Goal: Use online tool/utility: Utilize a website feature to perform a specific function

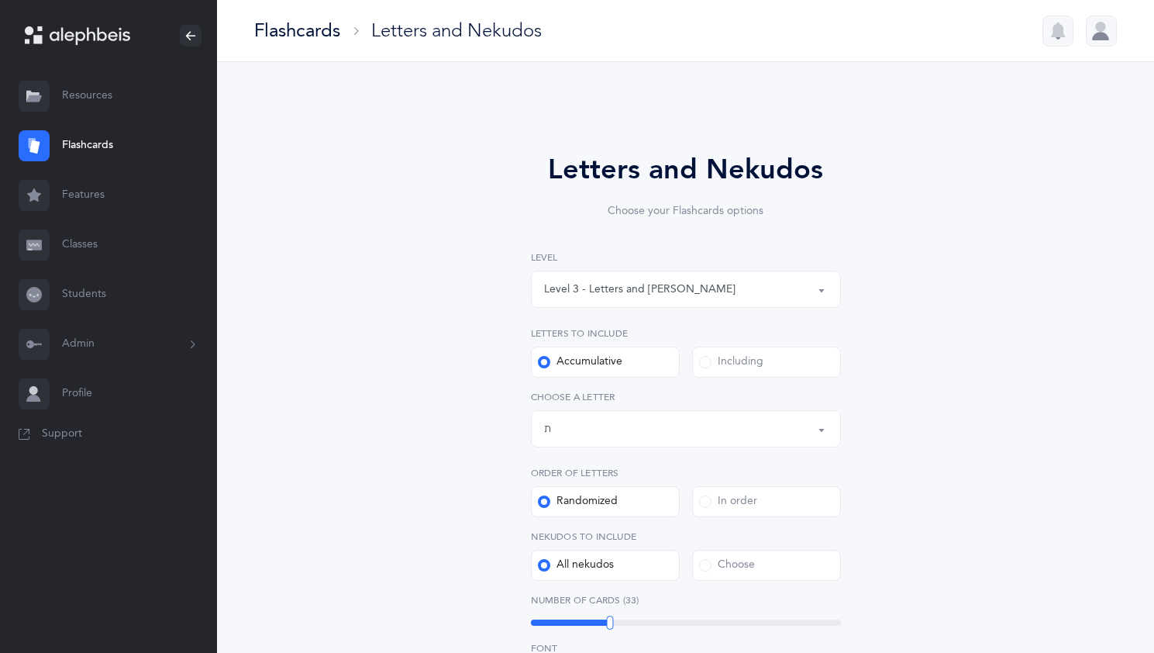
select select "3"
select select "27"
select select "single"
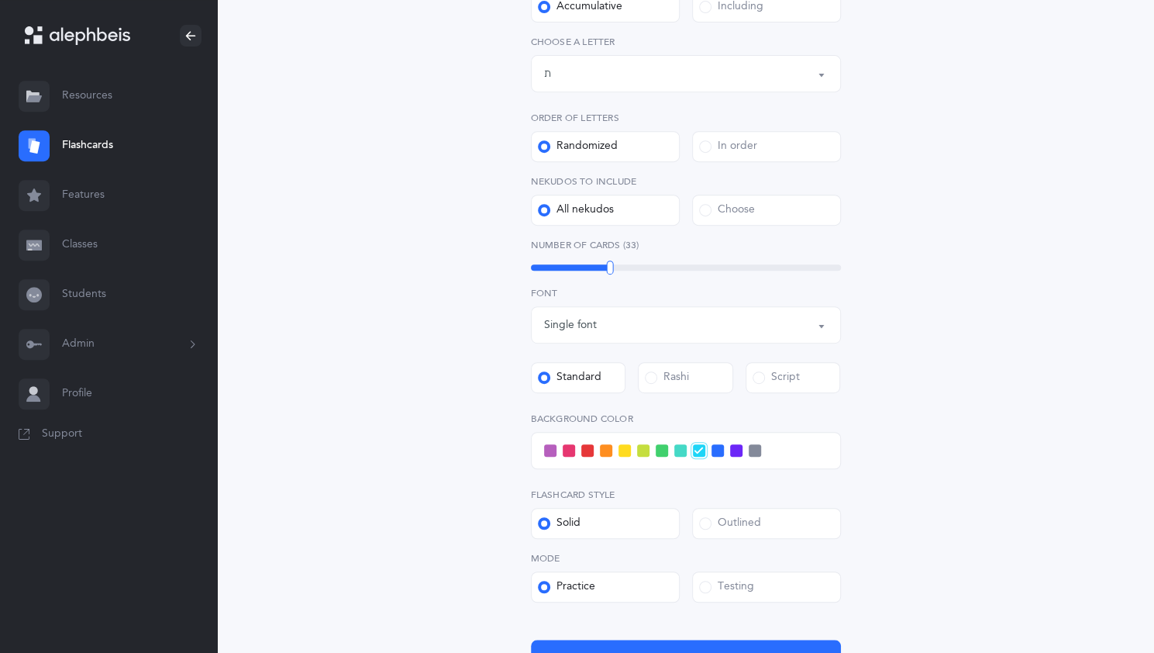
scroll to position [360, 0]
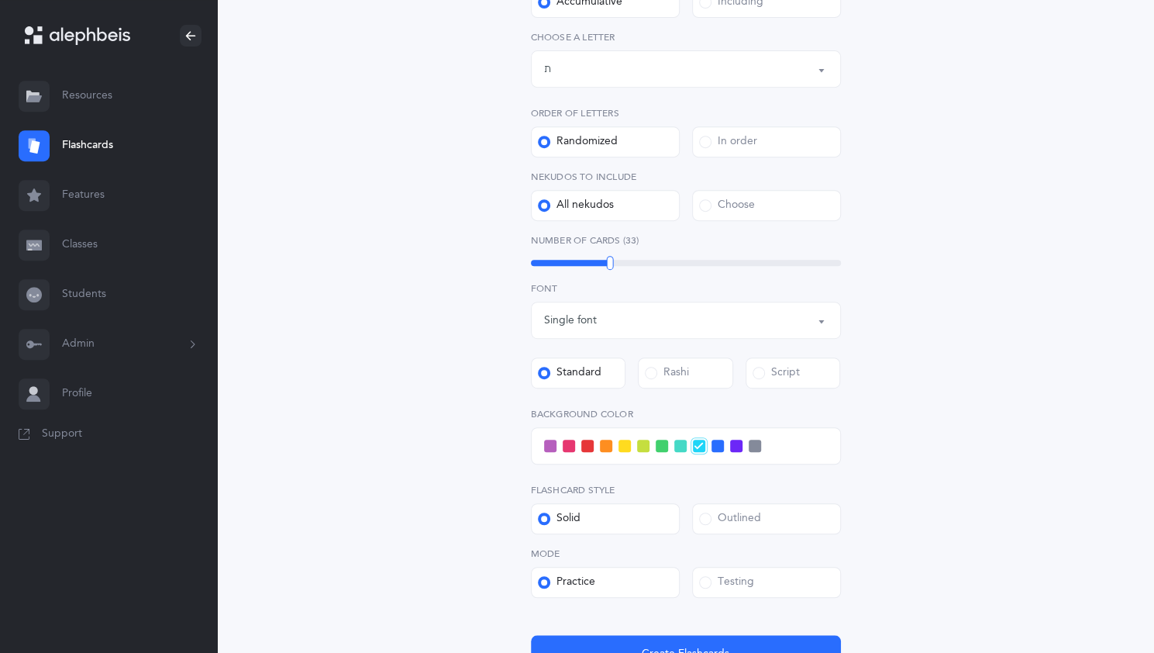
click at [656, 445] on span at bounding box center [662, 445] width 12 height 12
click at [0, 0] on input "checkbox" at bounding box center [0, 0] width 0 height 0
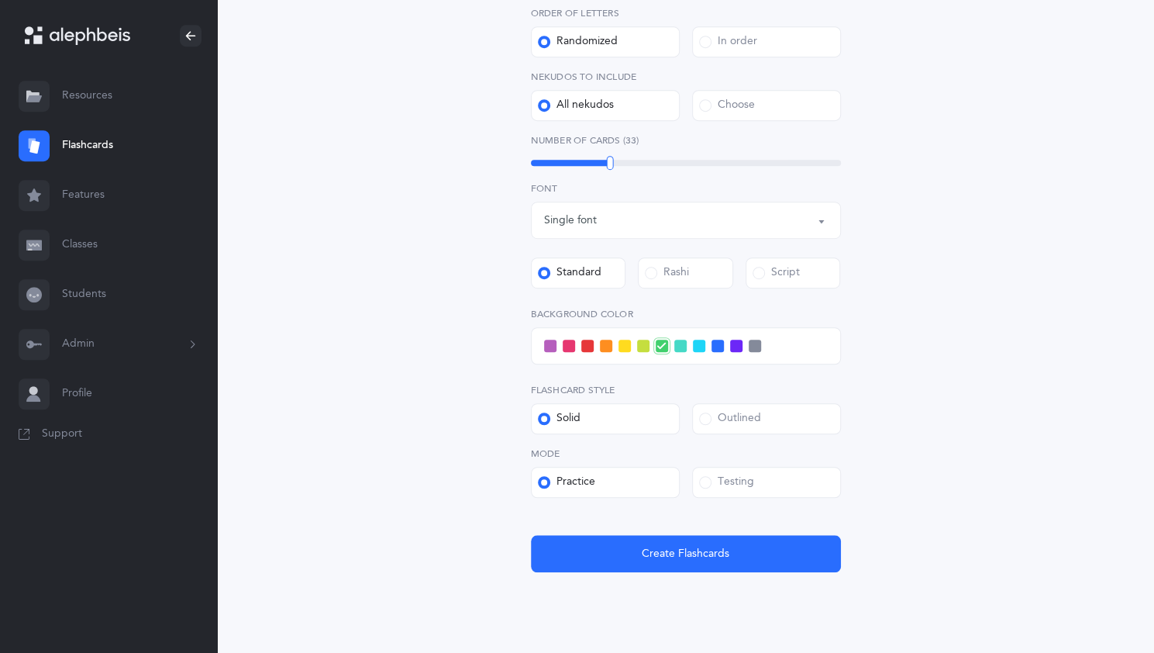
scroll to position [460, 0]
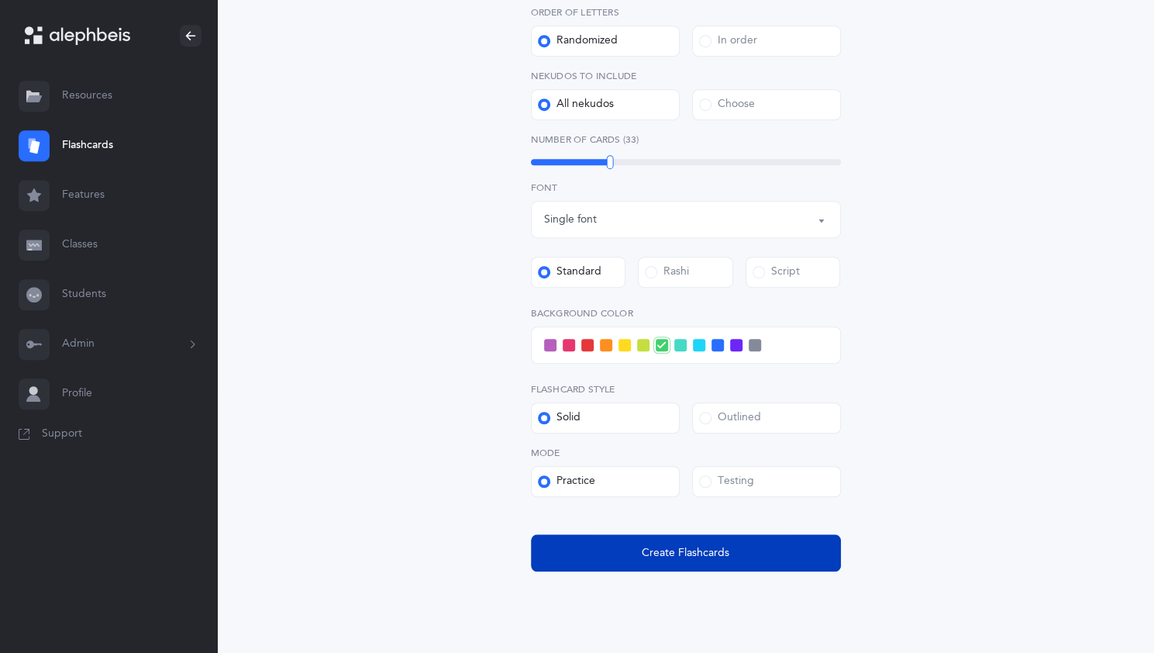
click at [673, 548] on span "Create Flashcards" at bounding box center [686, 553] width 88 height 16
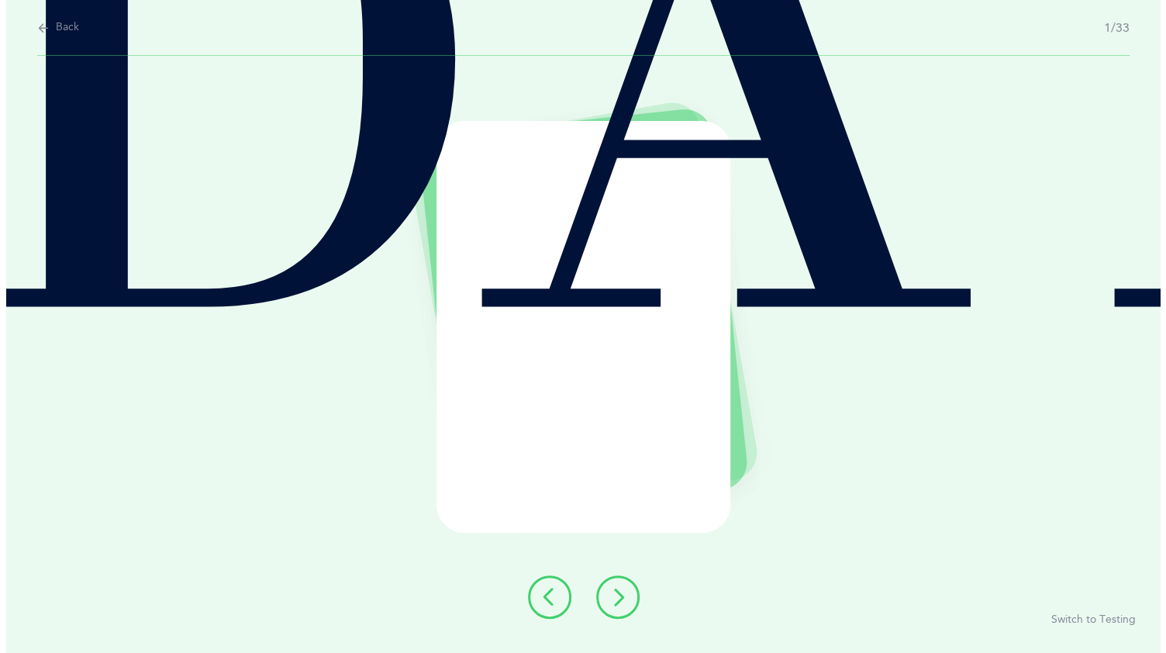
scroll to position [0, 0]
click at [608, 582] on button at bounding box center [616, 596] width 43 height 43
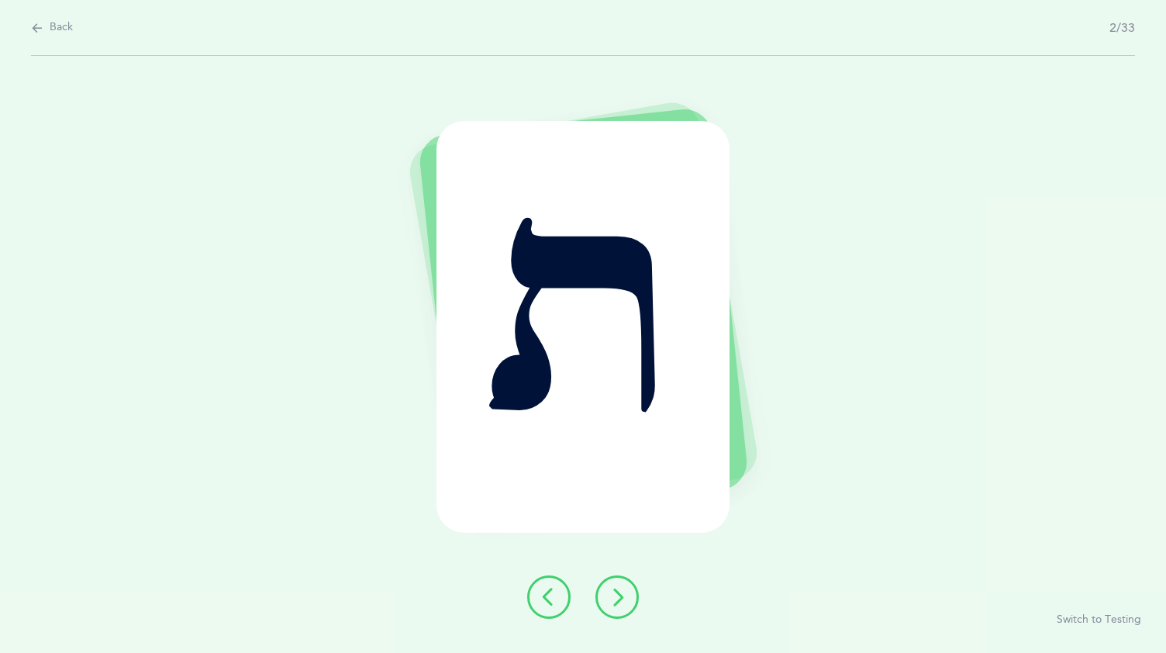
click at [608, 579] on button at bounding box center [616, 596] width 43 height 43
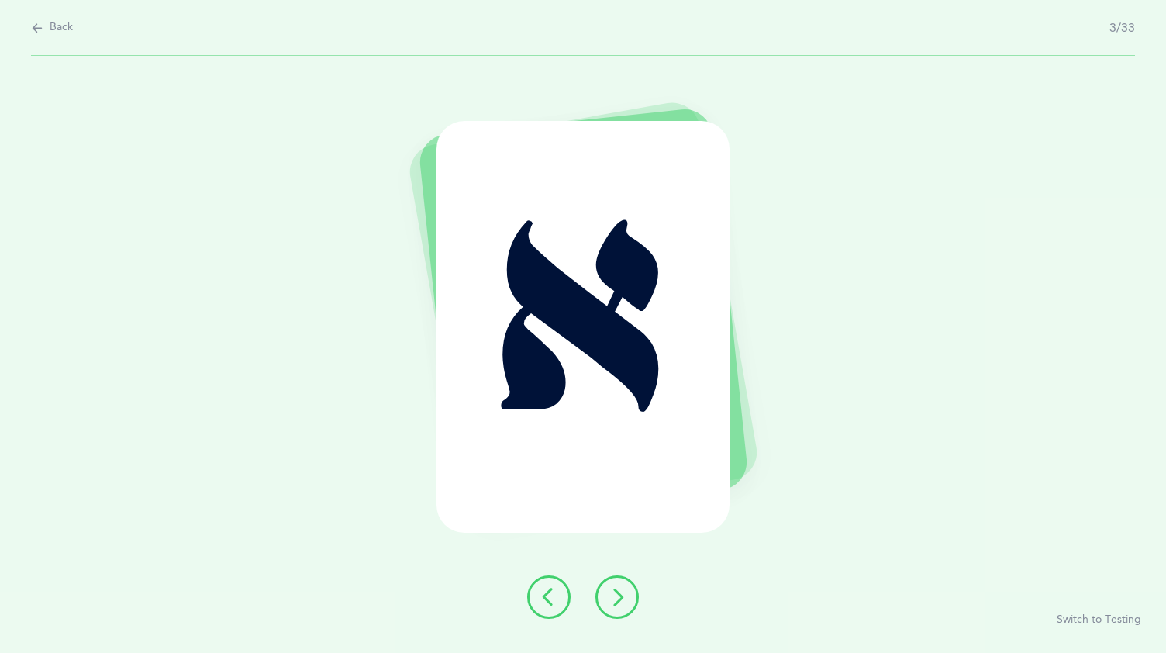
click at [608, 579] on button at bounding box center [616, 596] width 43 height 43
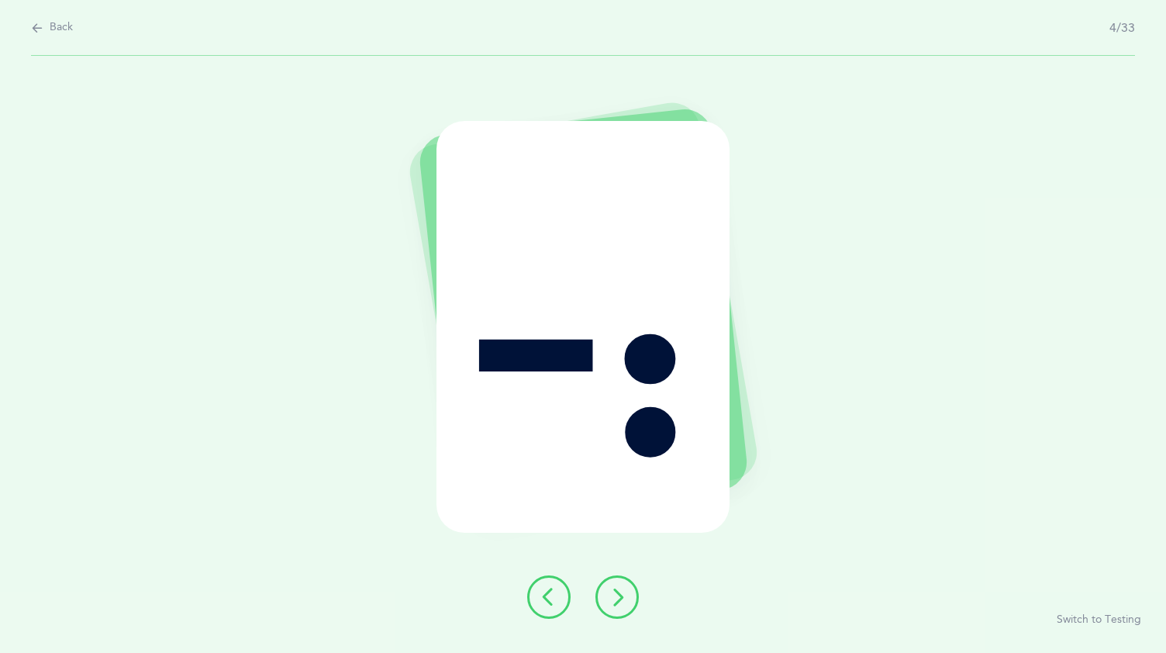
click at [629, 601] on button at bounding box center [616, 596] width 43 height 43
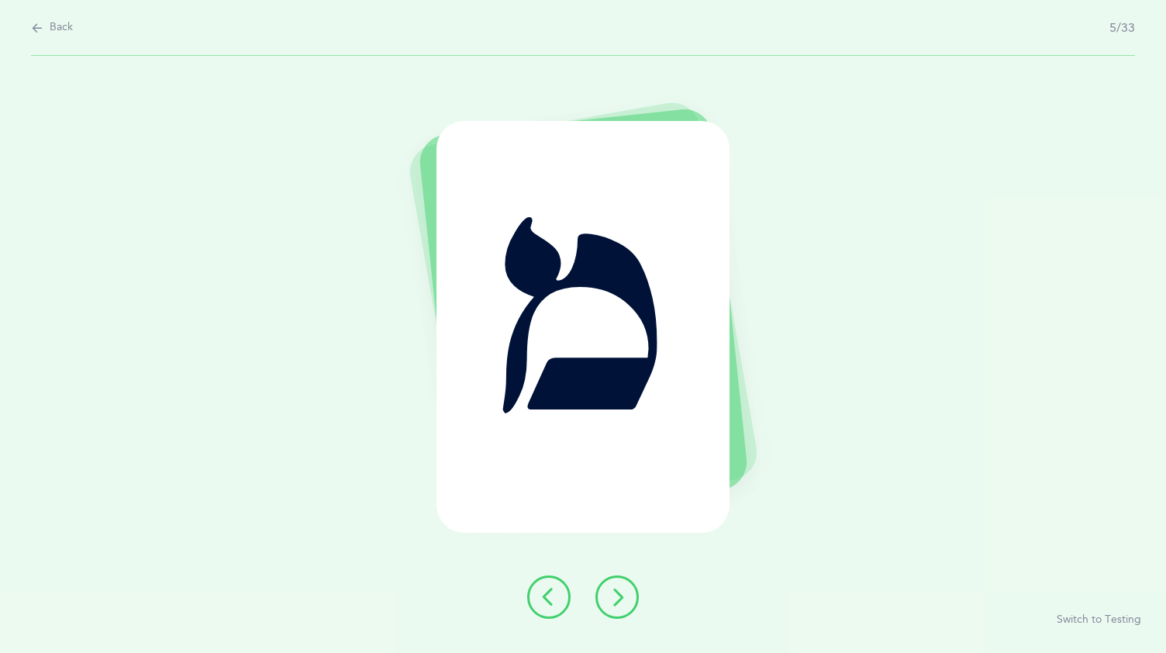
click at [629, 601] on button at bounding box center [616, 596] width 43 height 43
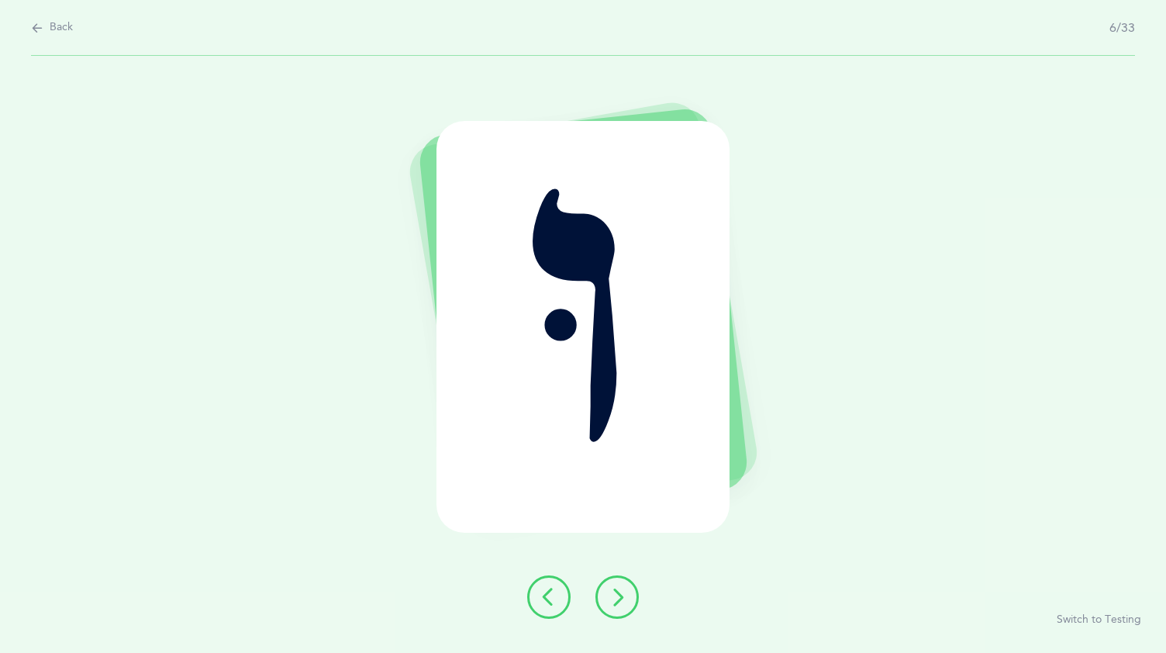
click at [629, 601] on button at bounding box center [616, 596] width 43 height 43
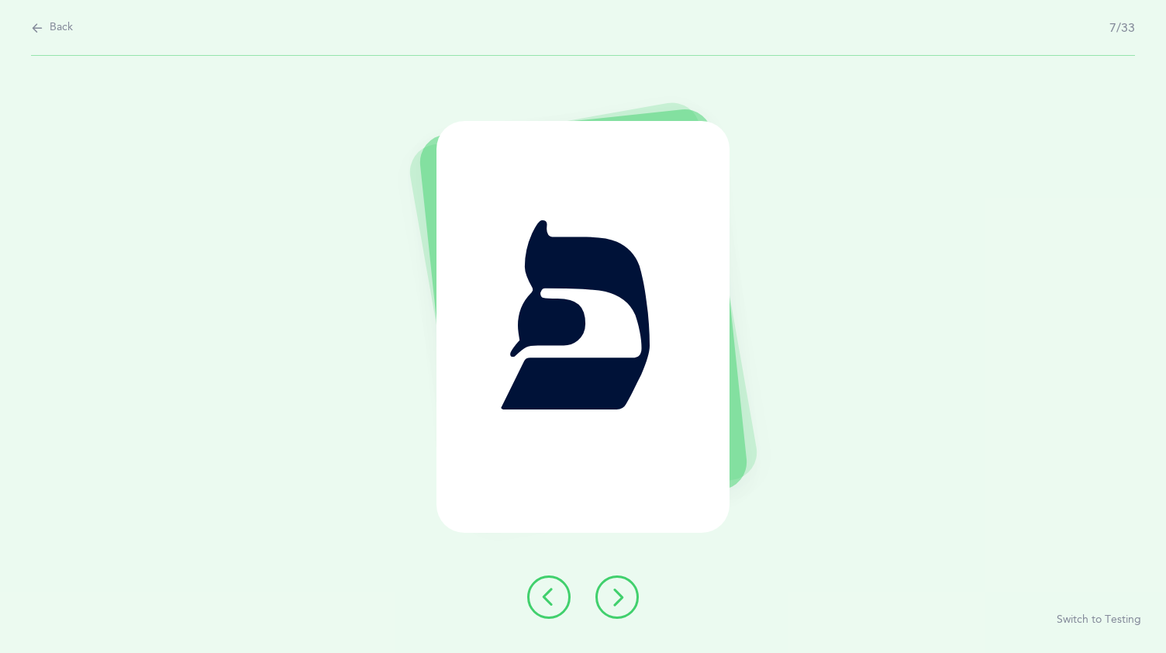
click at [629, 601] on button at bounding box center [616, 596] width 43 height 43
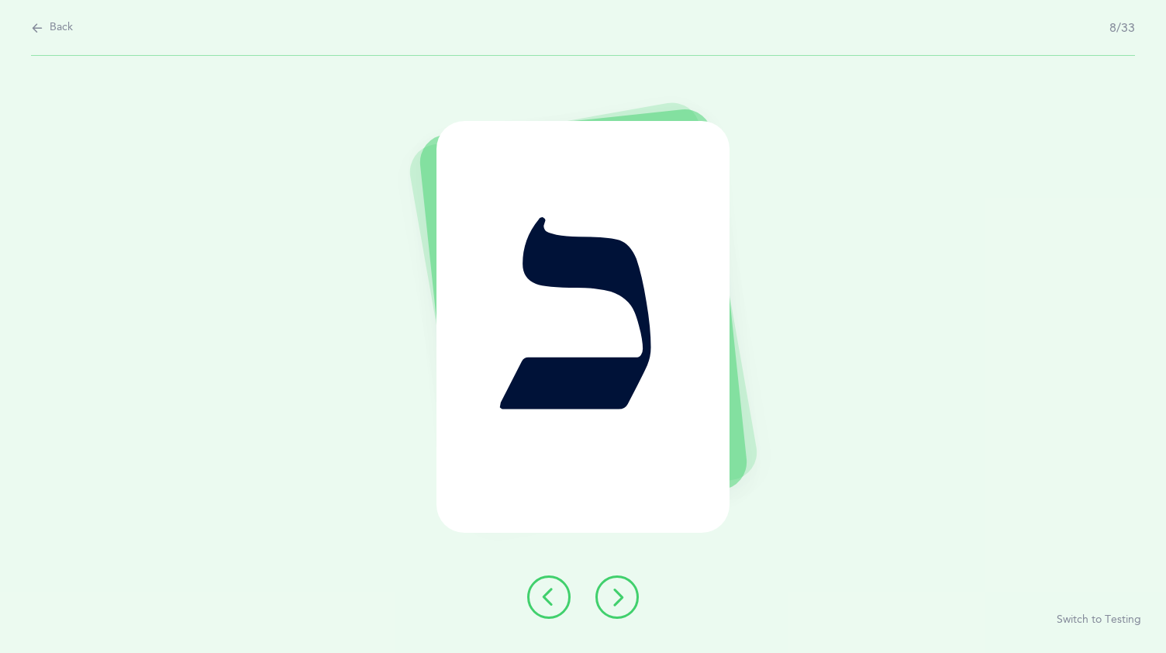
click at [629, 601] on button at bounding box center [616, 596] width 43 height 43
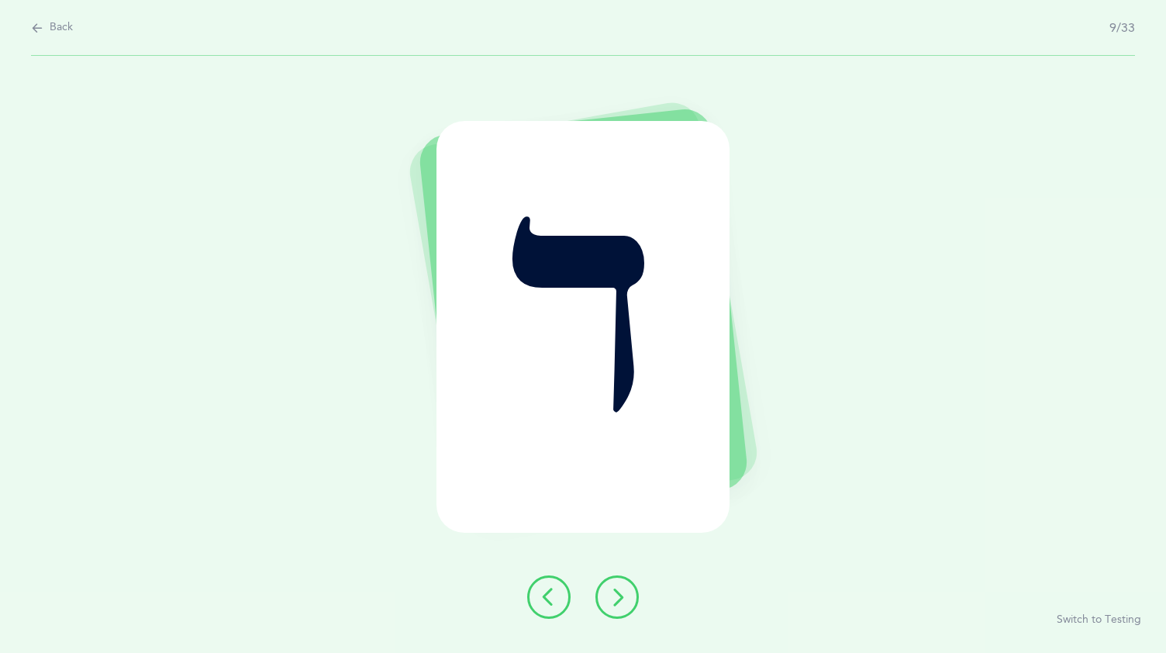
click at [629, 598] on button at bounding box center [616, 596] width 43 height 43
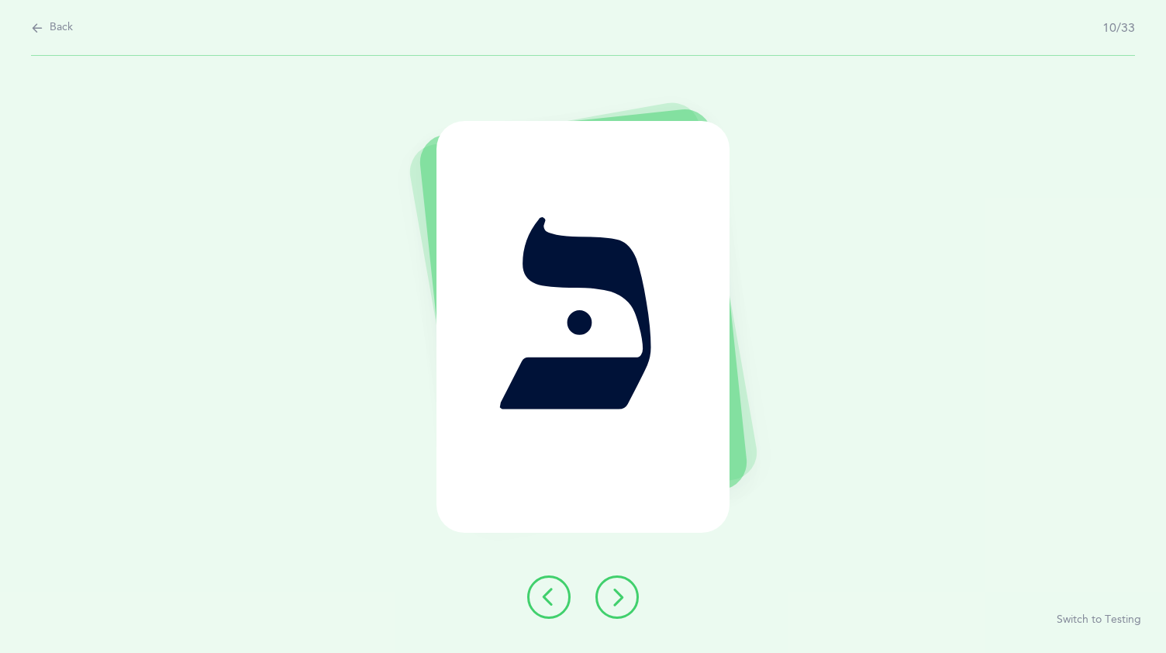
click at [629, 598] on button at bounding box center [616, 596] width 43 height 43
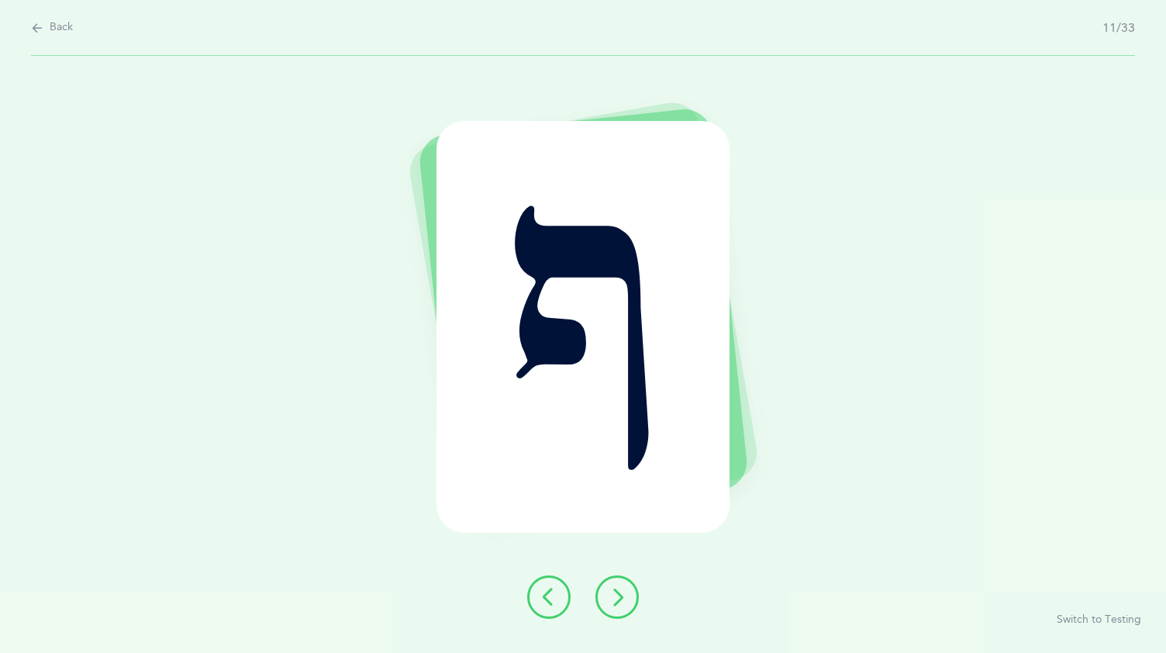
click at [629, 597] on button at bounding box center [616, 596] width 43 height 43
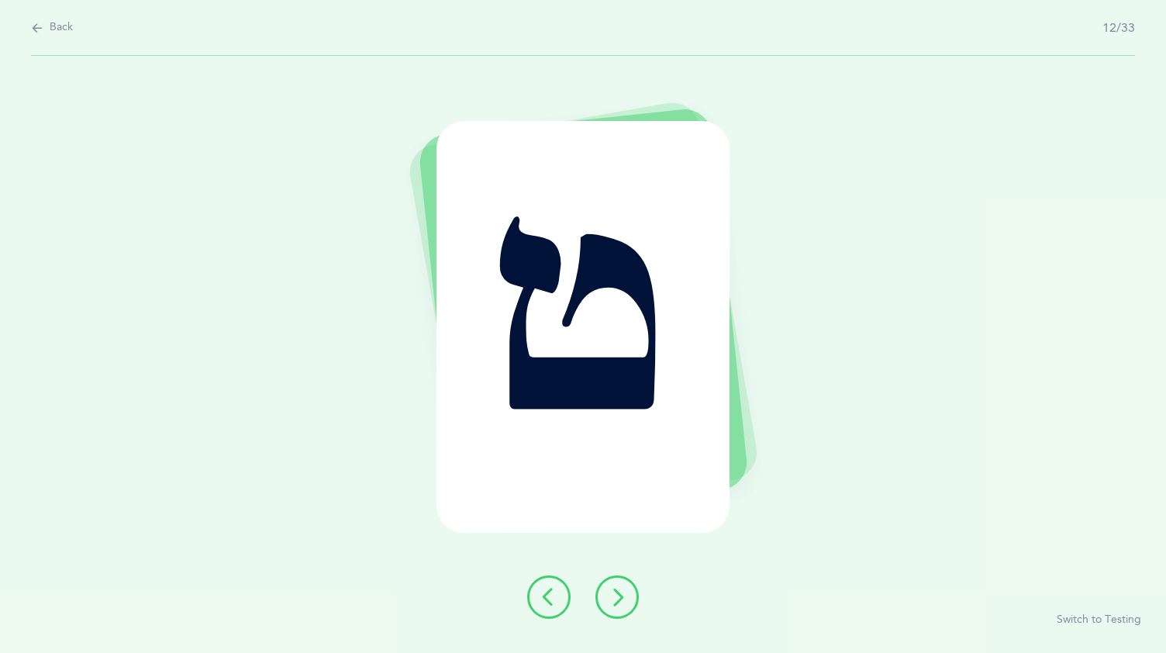
click at [629, 597] on button at bounding box center [616, 596] width 43 height 43
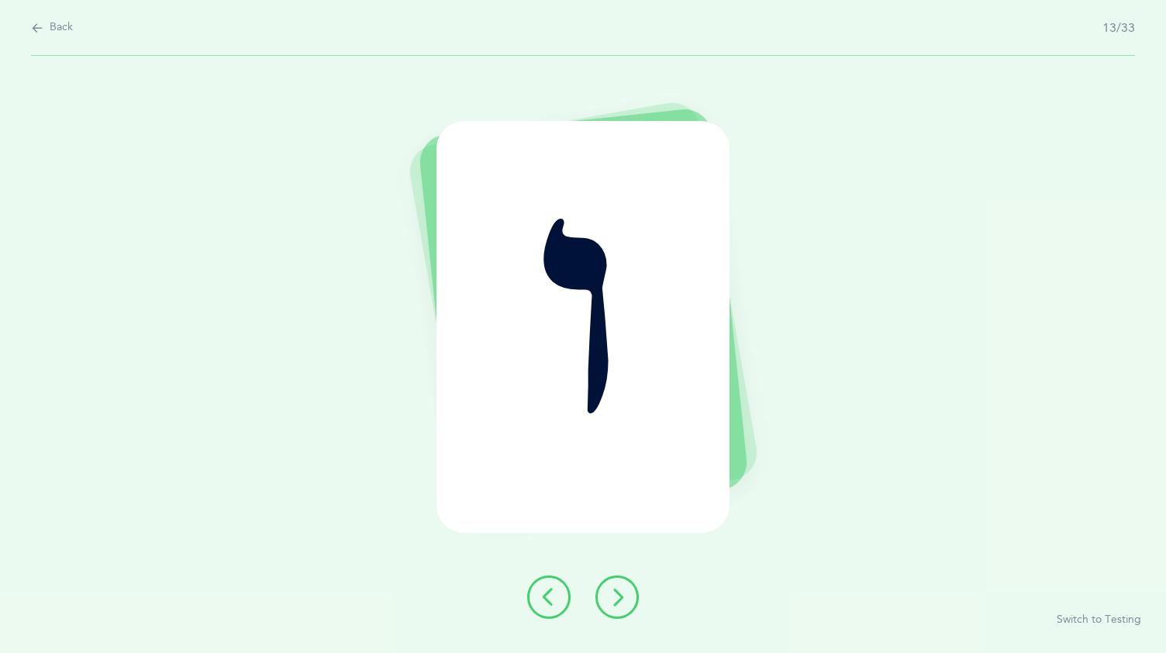
click at [629, 597] on button at bounding box center [616, 596] width 43 height 43
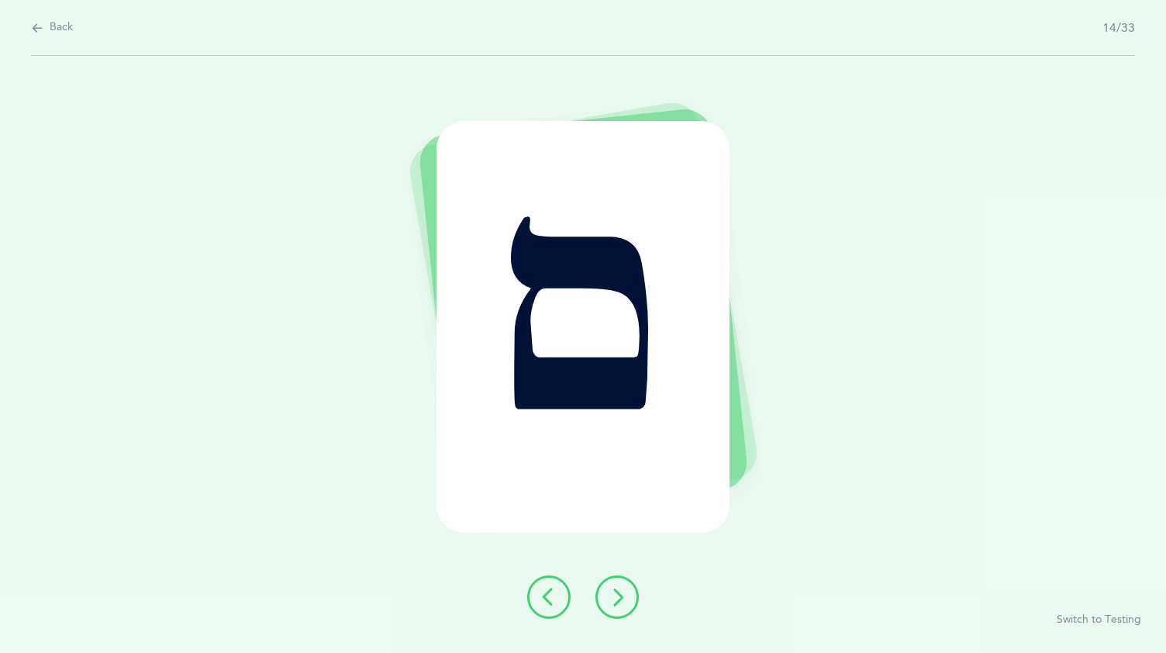
click at [629, 586] on button at bounding box center [616, 596] width 43 height 43
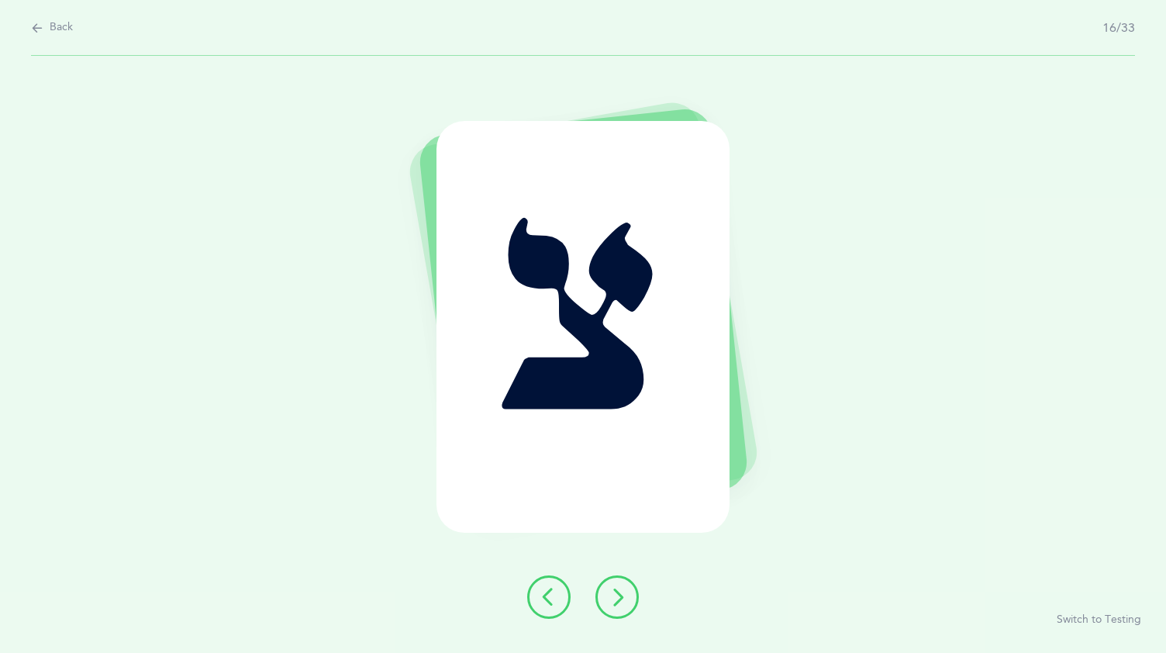
click at [629, 586] on button at bounding box center [616, 596] width 43 height 43
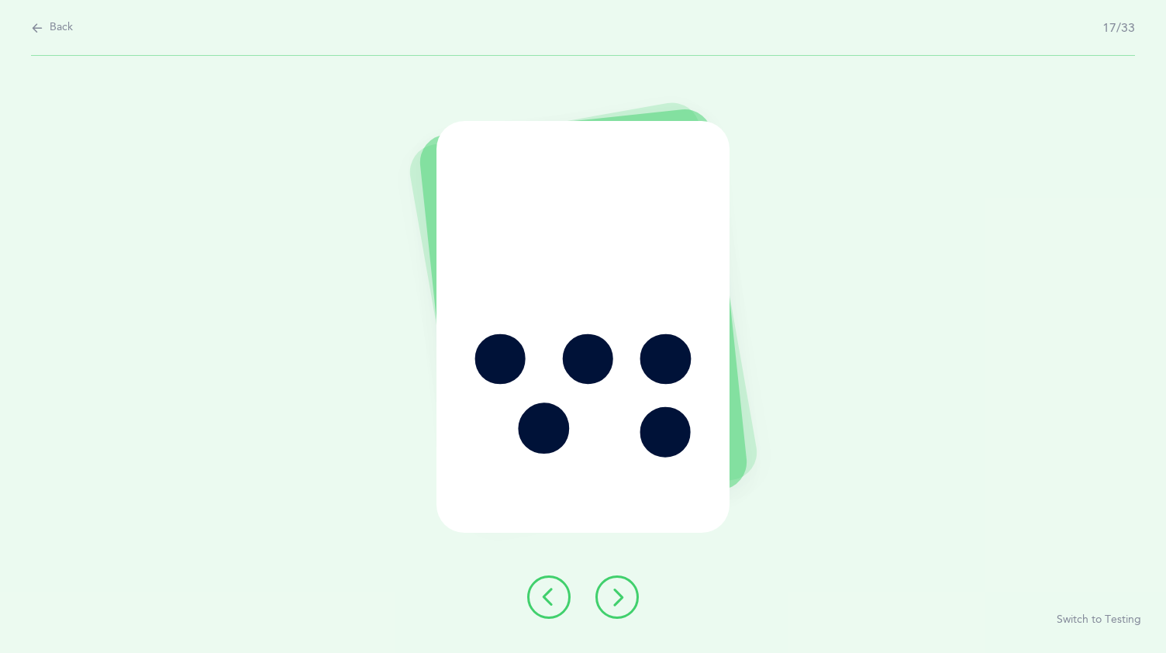
click at [629, 586] on button at bounding box center [616, 596] width 43 height 43
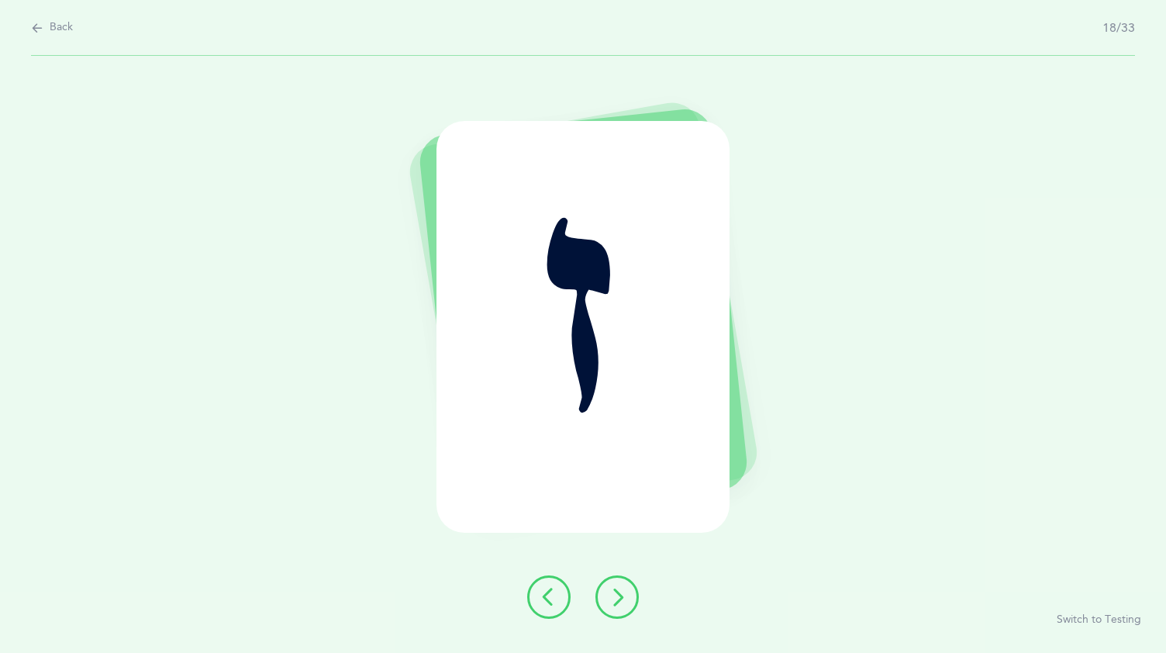
click at [629, 586] on button at bounding box center [616, 596] width 43 height 43
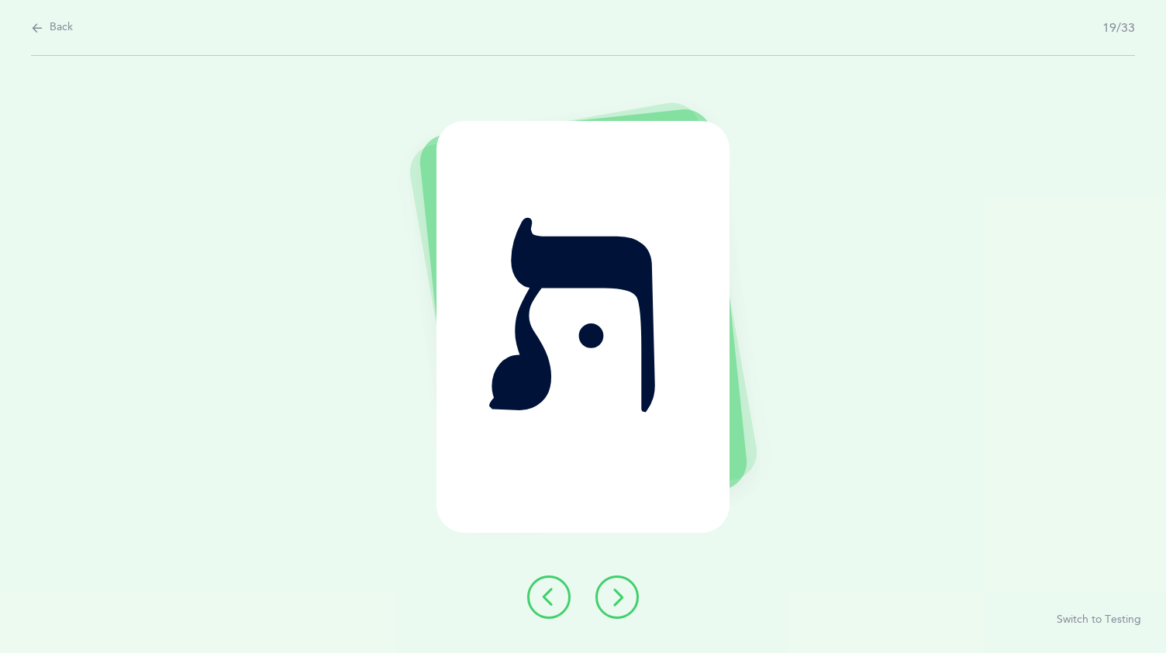
click at [629, 586] on button at bounding box center [616, 596] width 43 height 43
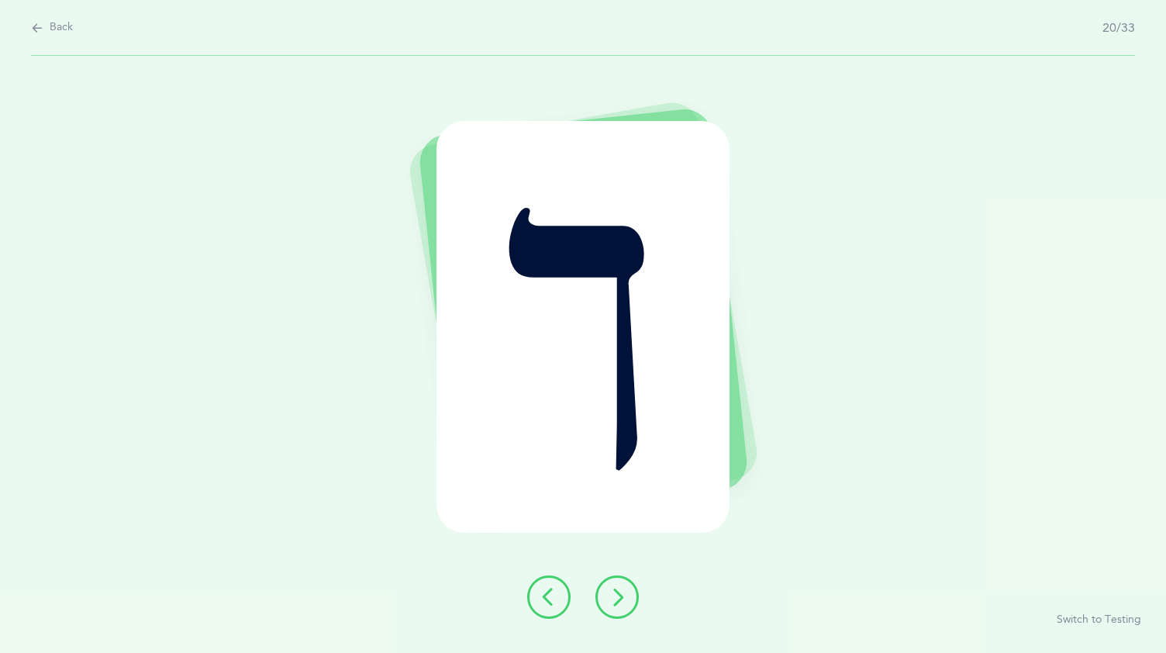
click at [629, 586] on button at bounding box center [616, 596] width 43 height 43
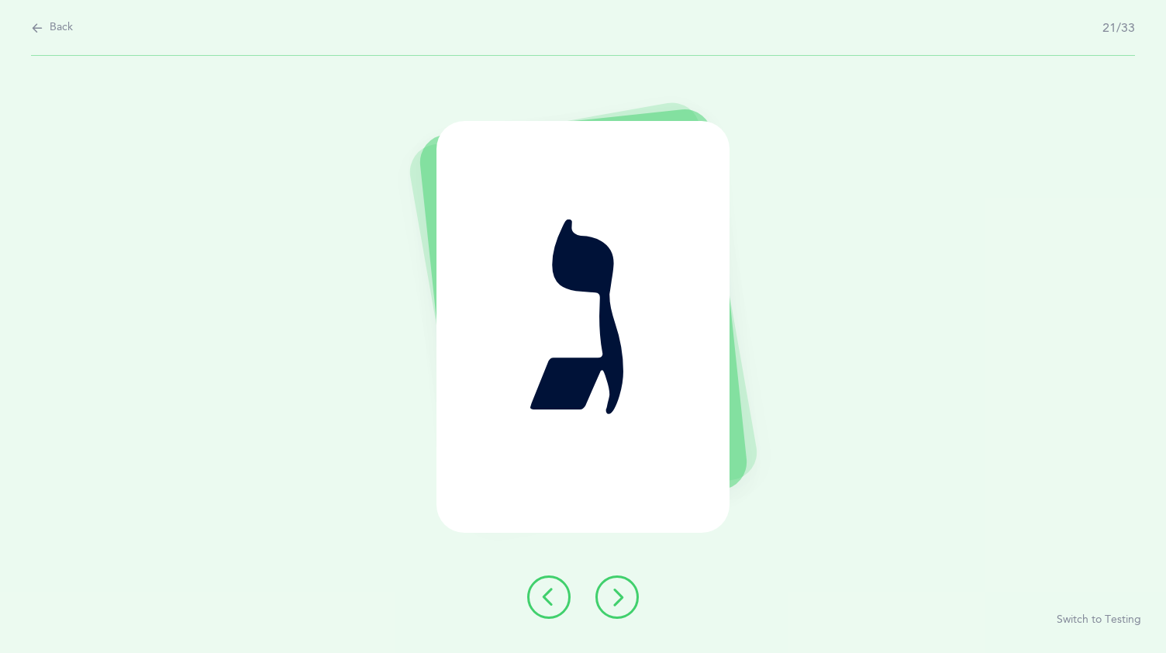
click at [629, 586] on button at bounding box center [616, 596] width 43 height 43
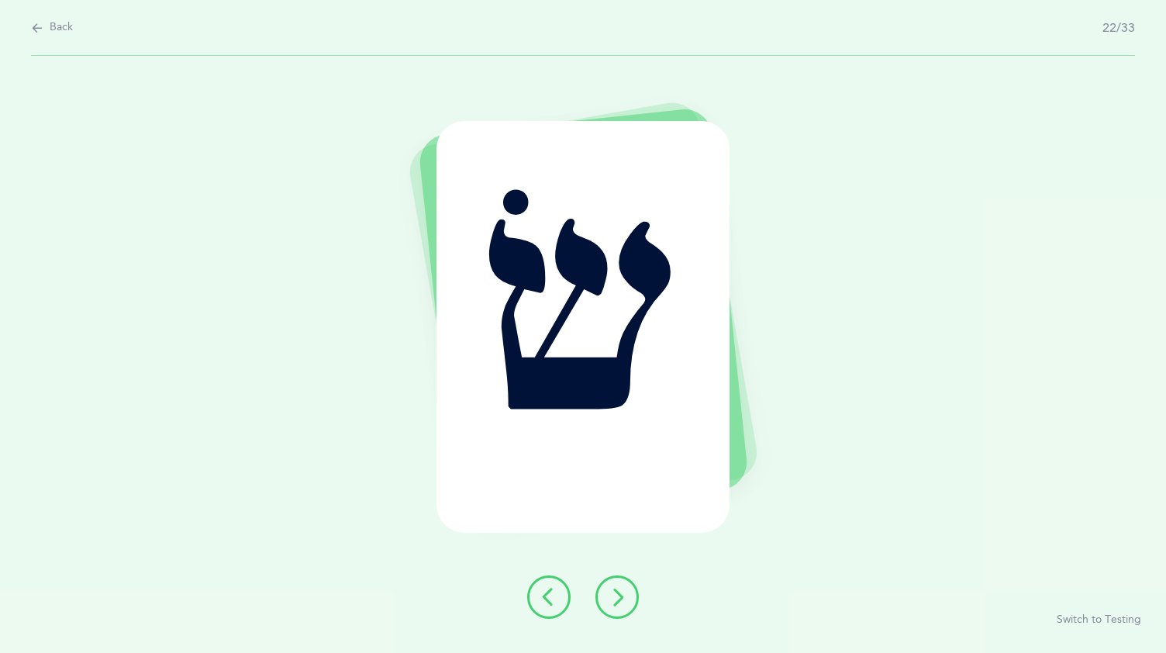
click at [629, 586] on button at bounding box center [616, 596] width 43 height 43
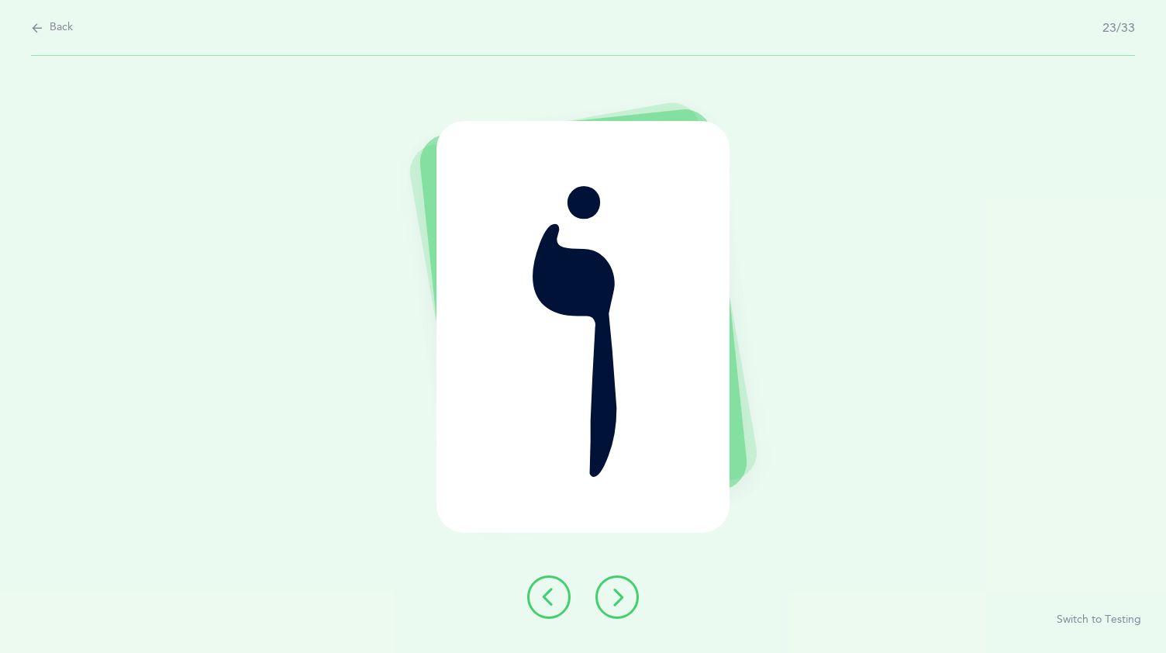
click at [629, 586] on button at bounding box center [616, 596] width 43 height 43
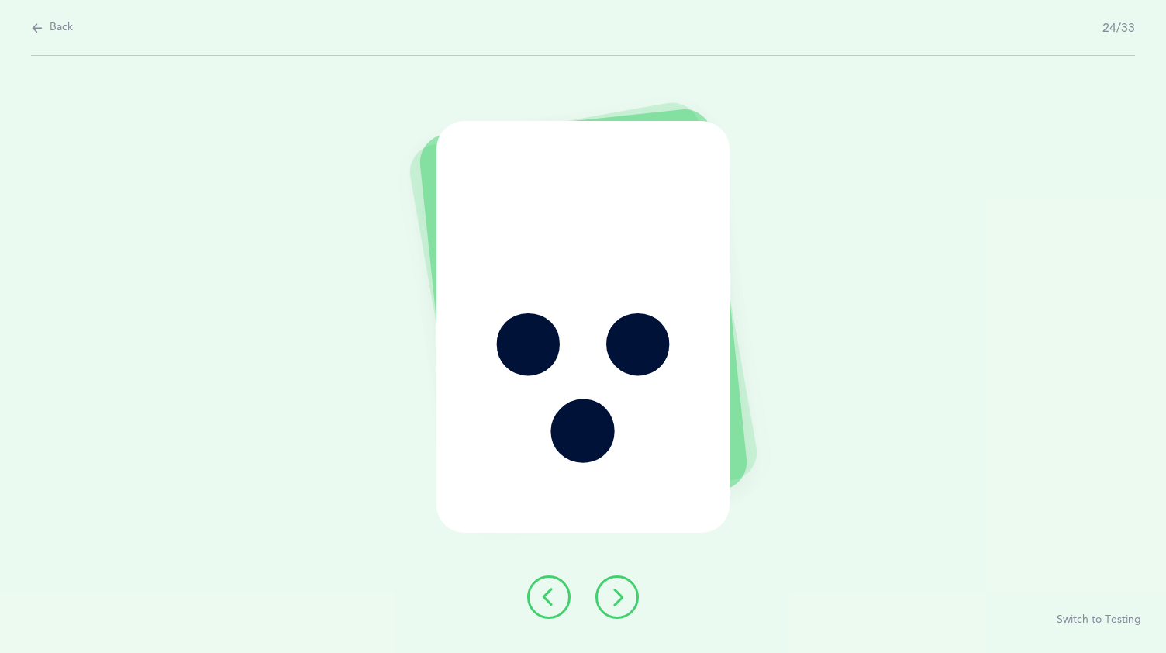
click at [629, 586] on button at bounding box center [616, 596] width 43 height 43
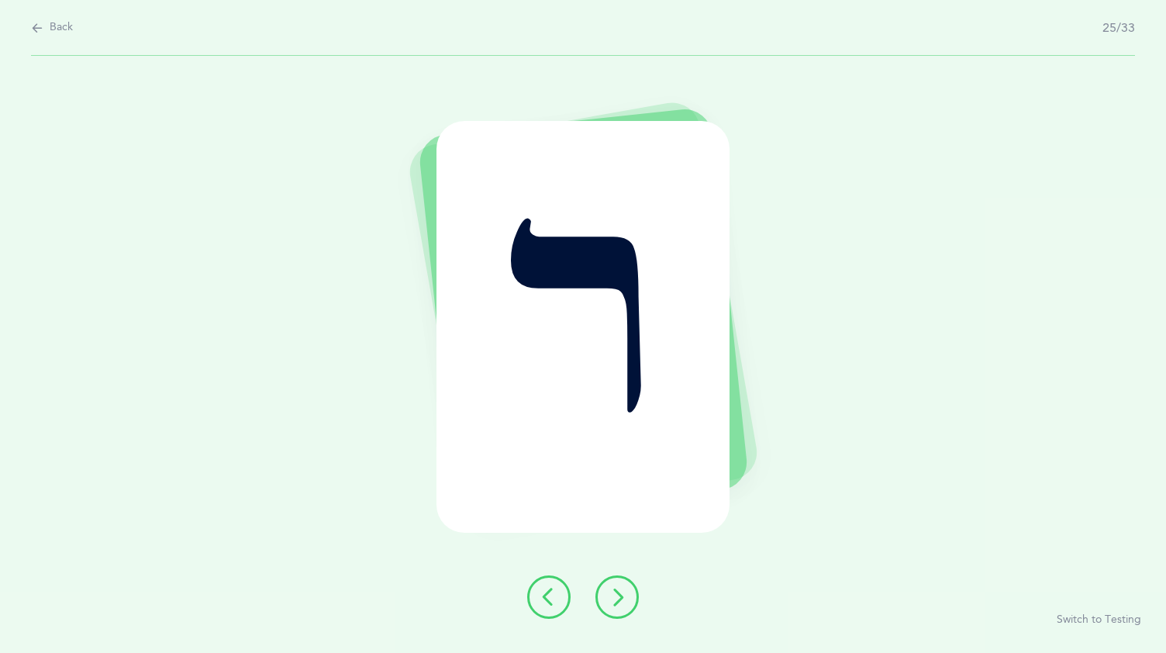
click at [629, 586] on button at bounding box center [616, 596] width 43 height 43
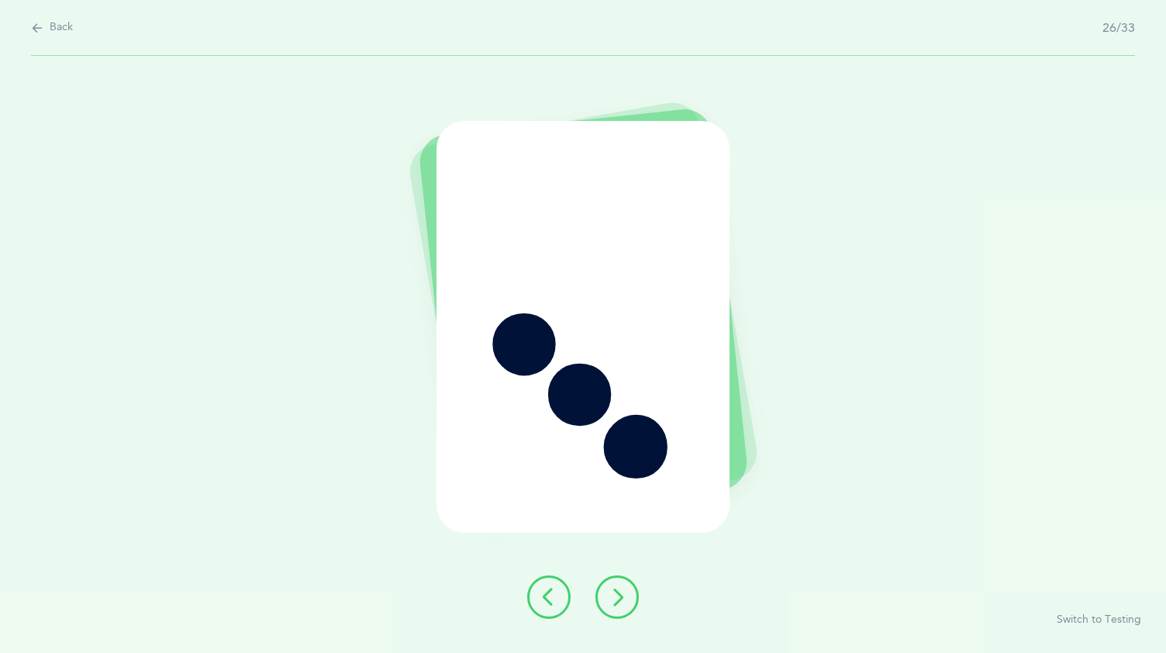
click at [629, 586] on button at bounding box center [616, 596] width 43 height 43
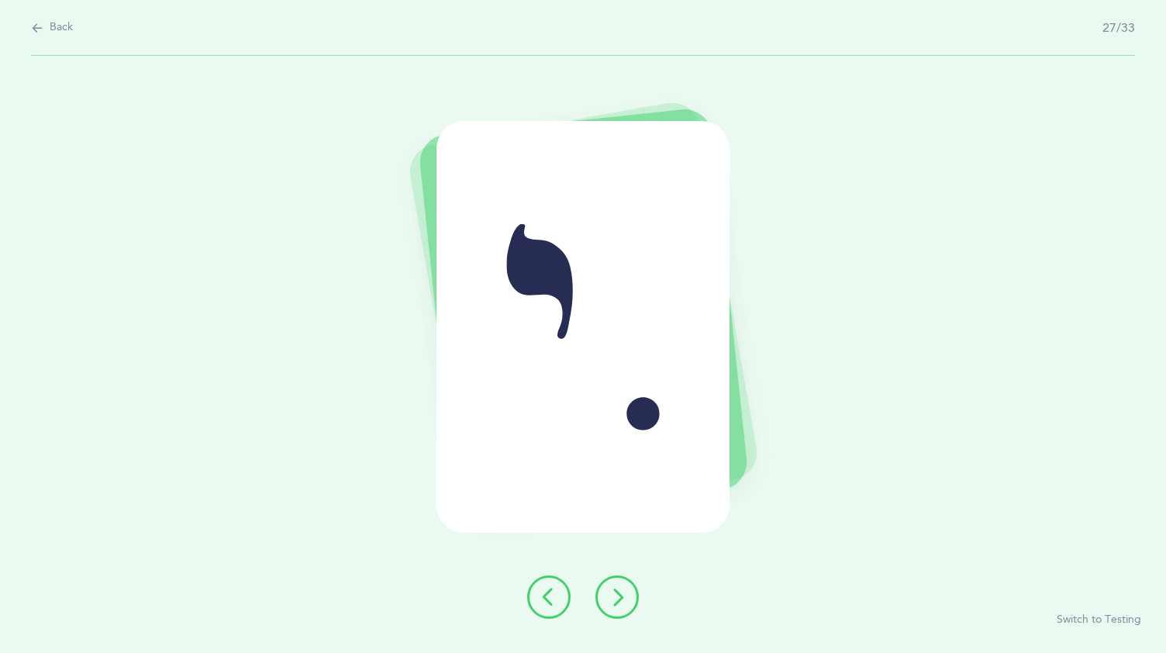
click at [630, 581] on button at bounding box center [616, 596] width 43 height 43
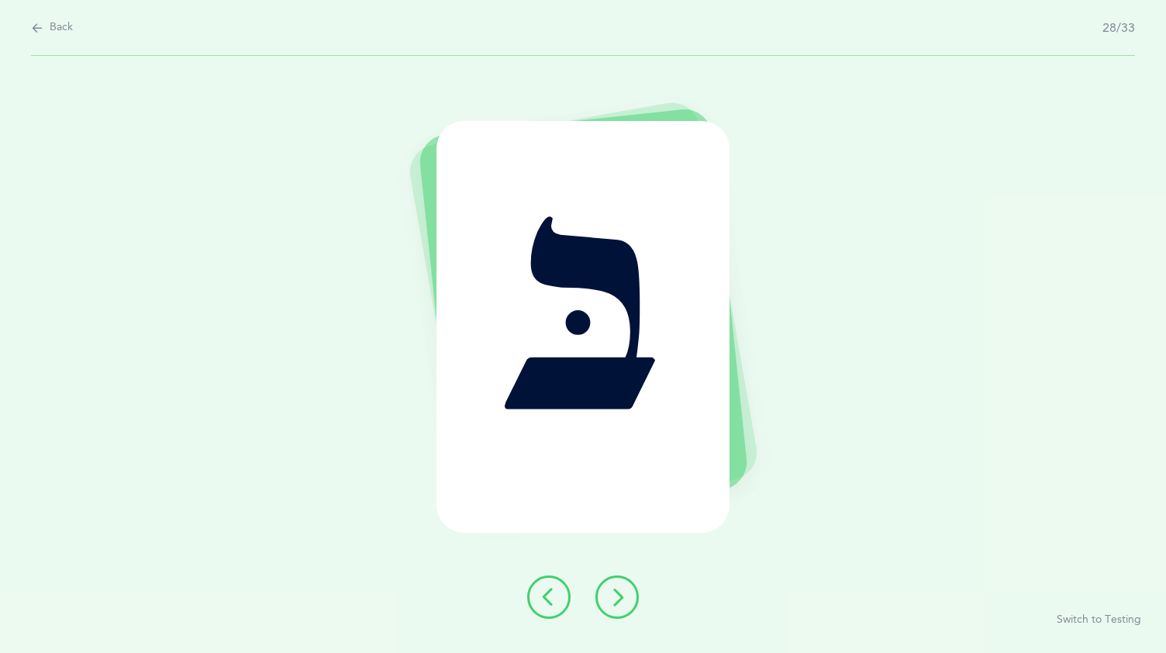
click at [632, 577] on div at bounding box center [583, 596] width 136 height 43
click at [621, 593] on icon at bounding box center [617, 597] width 19 height 19
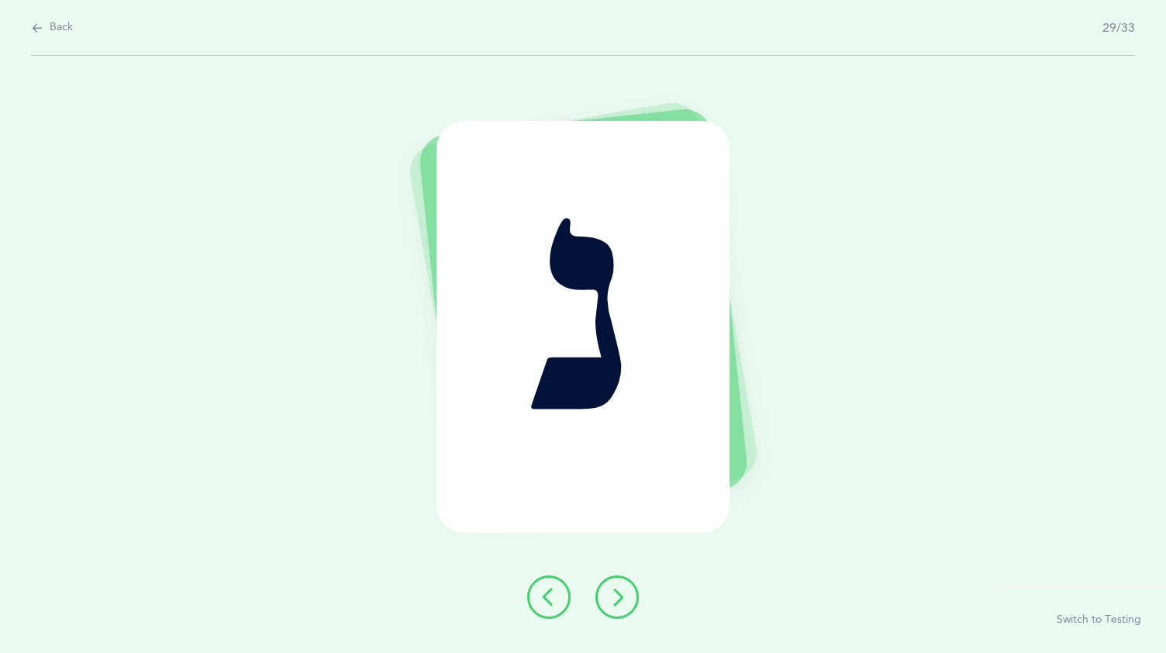
click at [621, 593] on icon at bounding box center [617, 597] width 19 height 19
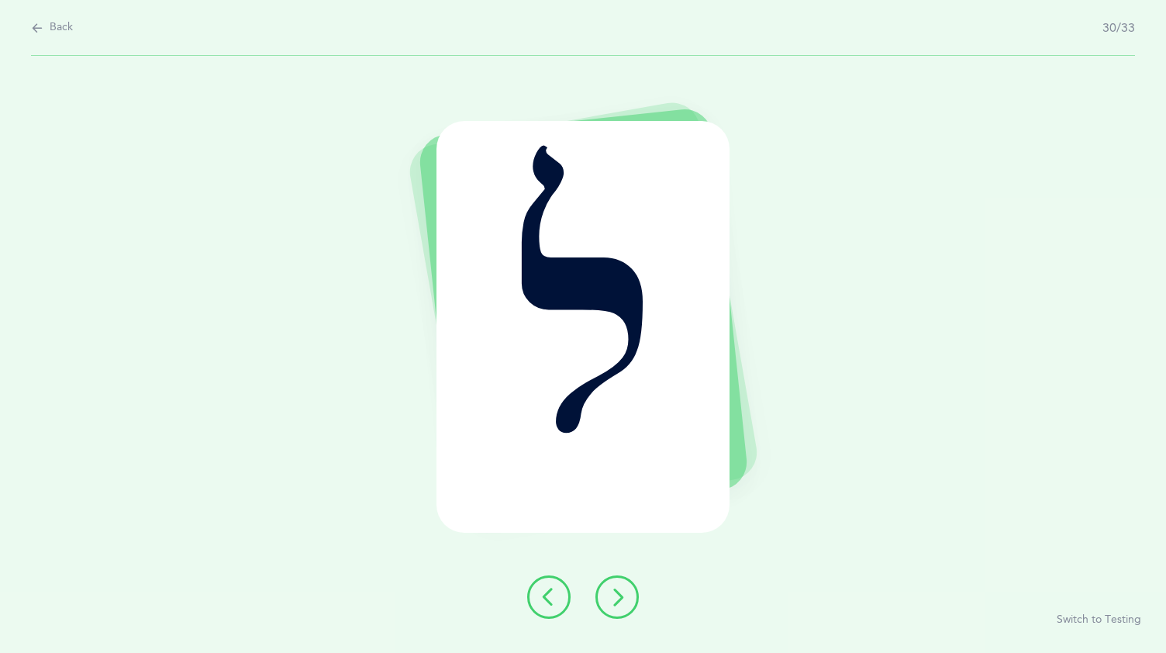
click at [570, 570] on div "ל Switch to Testing" at bounding box center [583, 354] width 1166 height 597
click at [597, 585] on div at bounding box center [583, 596] width 136 height 43
click at [608, 591] on icon at bounding box center [617, 597] width 19 height 19
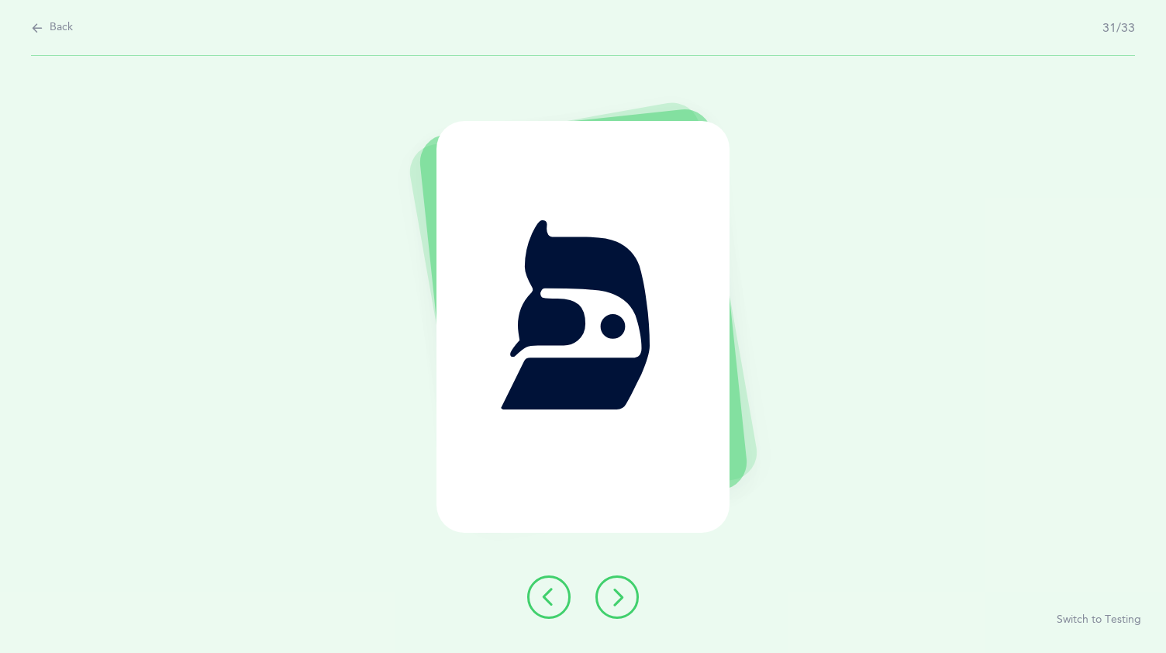
click at [608, 591] on icon at bounding box center [617, 597] width 19 height 19
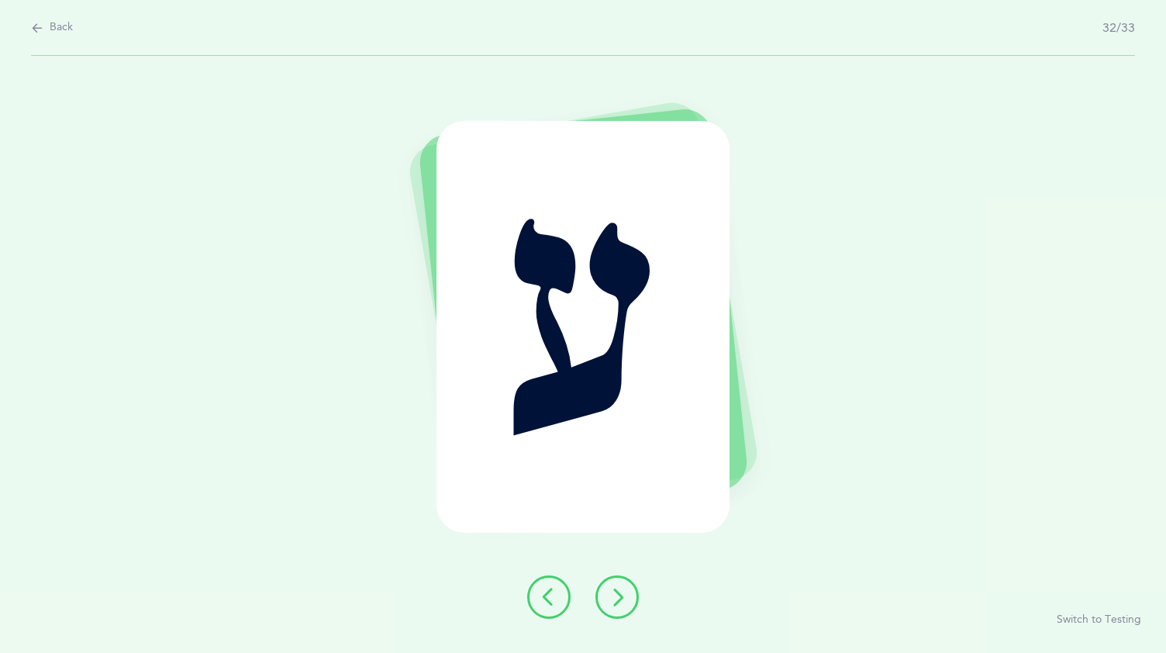
click at [608, 591] on icon at bounding box center [617, 597] width 19 height 19
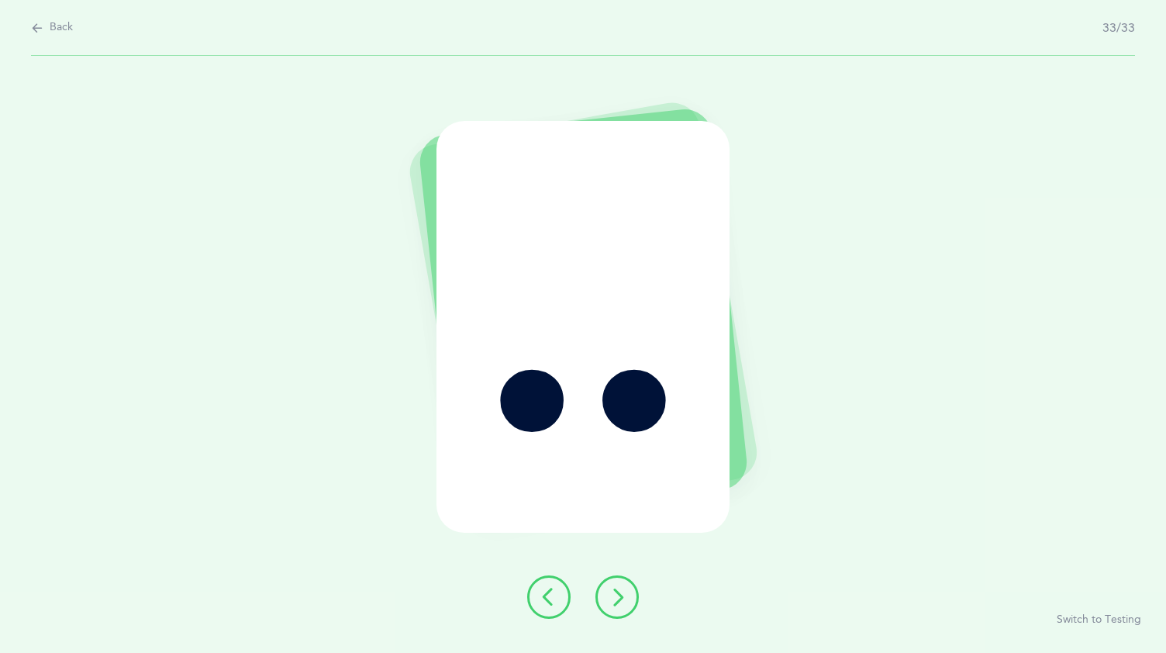
click at [612, 588] on icon at bounding box center [617, 597] width 19 height 19
